Goal: Information Seeking & Learning: Learn about a topic

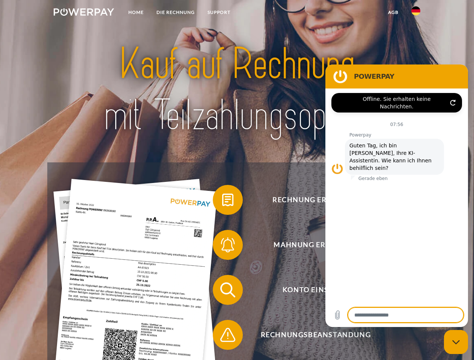
click at [84, 13] on img at bounding box center [84, 12] width 60 height 8
click at [416, 13] on img at bounding box center [415, 10] width 9 height 9
click at [393, 12] on link "agb" at bounding box center [392, 13] width 23 height 14
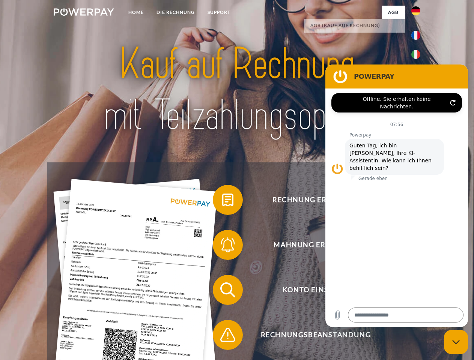
click at [222, 201] on span at bounding box center [217, 200] width 38 height 38
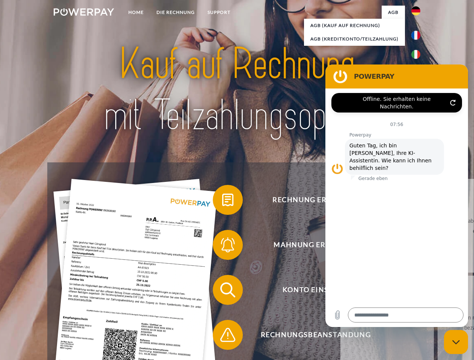
click at [222, 246] on div "Rechnung erhalten? Mahnung erhalten? Konto einsehen" at bounding box center [236, 312] width 379 height 300
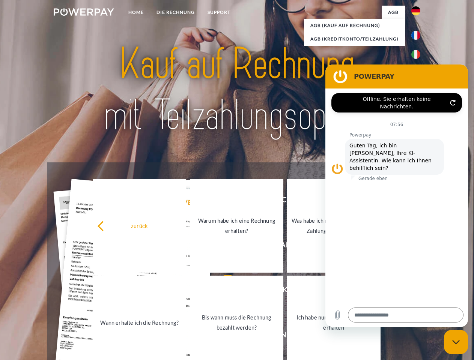
click at [222, 291] on link "Bis wann muss die Rechnung bezahlt werden?" at bounding box center [236, 323] width 93 height 94
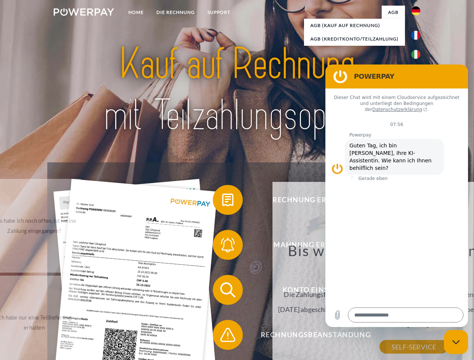
click at [262, 336] on div "zurück Warum habe ich eine Rechnung erhalten? POWERPAY ist der Rechnungsherstel…" at bounding box center [413, 284] width 303 height 215
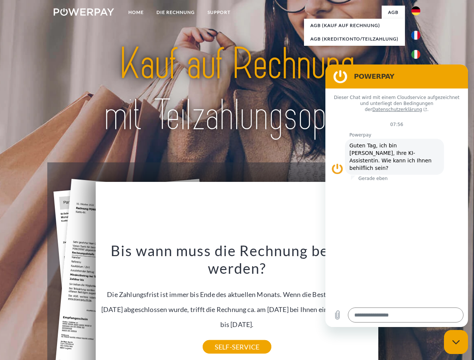
click at [456, 342] on icon "Messaging-Fenster schließen" at bounding box center [456, 342] width 8 height 5
type textarea "*"
